Goal: Information Seeking & Learning: Learn about a topic

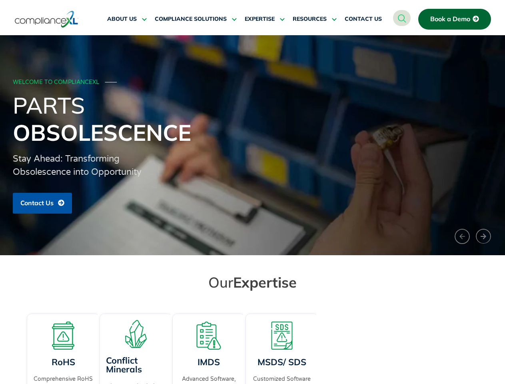
click at [314, 19] on span "RESOURCES" at bounding box center [309, 19] width 34 height 7
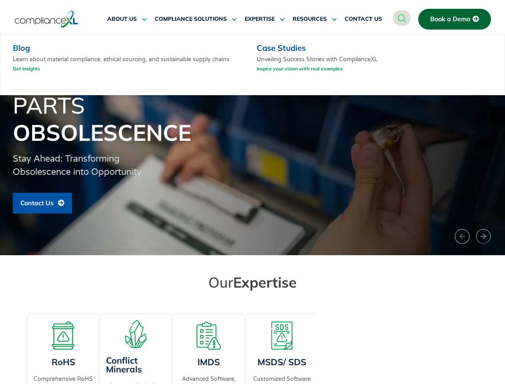
click at [252, 145] on h1 "Parts Obsolescence" at bounding box center [252, 119] width 479 height 54
